Goal: Ask a question

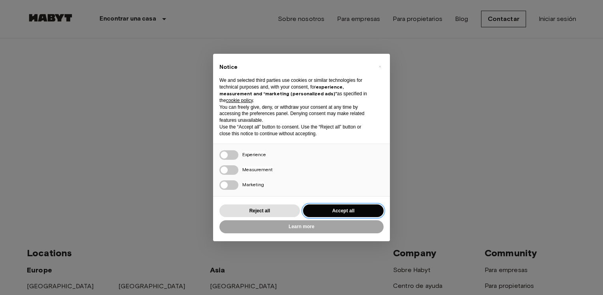
click at [344, 209] on button "Accept all" at bounding box center [343, 210] width 81 height 13
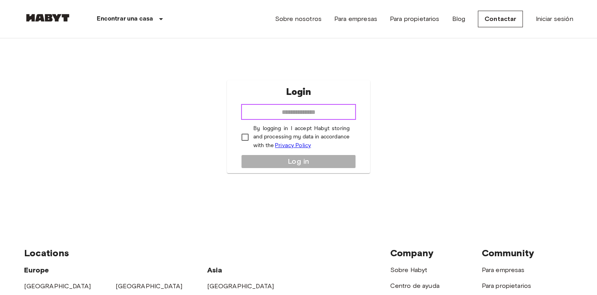
click at [317, 114] on input "email" at bounding box center [298, 112] width 115 height 16
type input "**********"
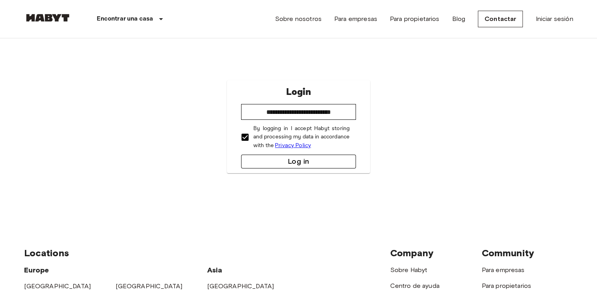
click at [294, 165] on button "Log in" at bounding box center [298, 161] width 115 height 14
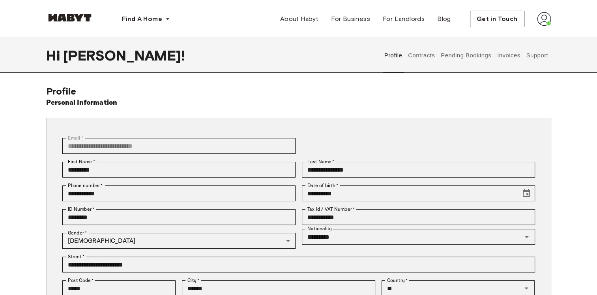
click at [535, 59] on button "Support" at bounding box center [538, 55] width 24 height 35
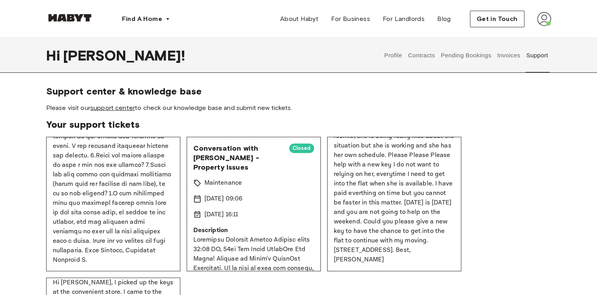
click at [101, 108] on link "support center" at bounding box center [112, 108] width 45 height 8
